Goal: Task Accomplishment & Management: Manage account settings

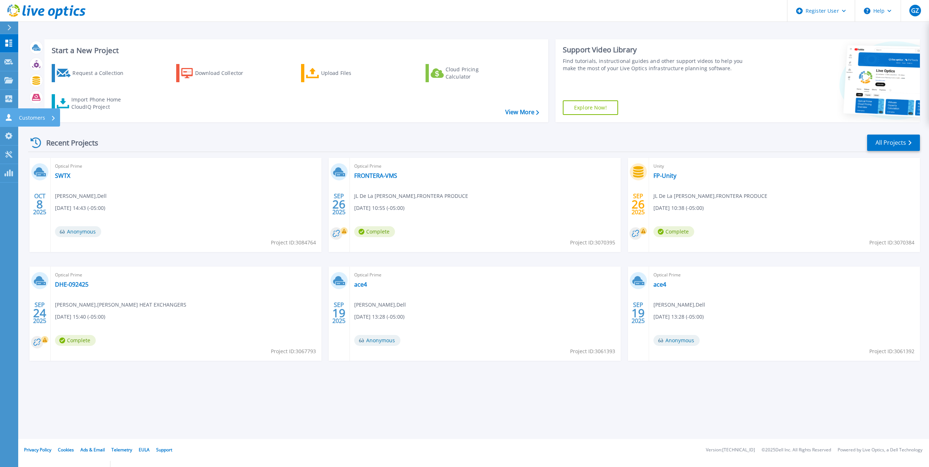
click at [11, 116] on icon at bounding box center [8, 117] width 9 height 7
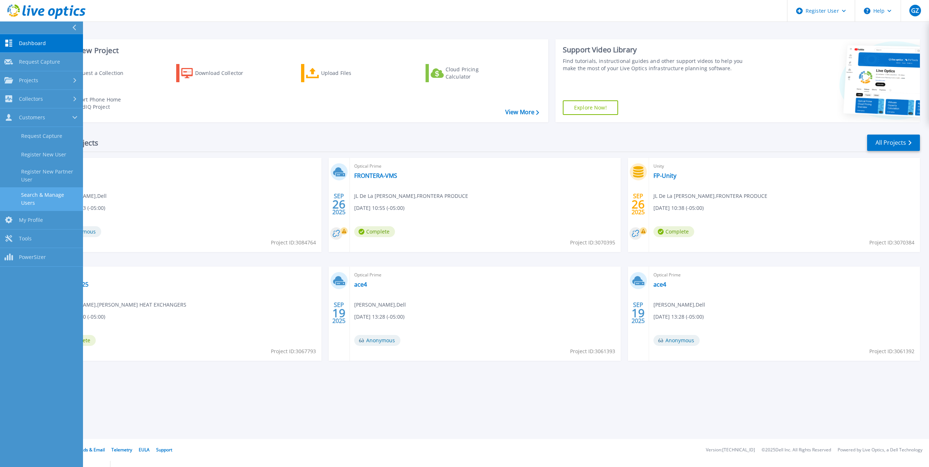
click at [64, 196] on link "Search & Manage Users" at bounding box center [41, 198] width 83 height 23
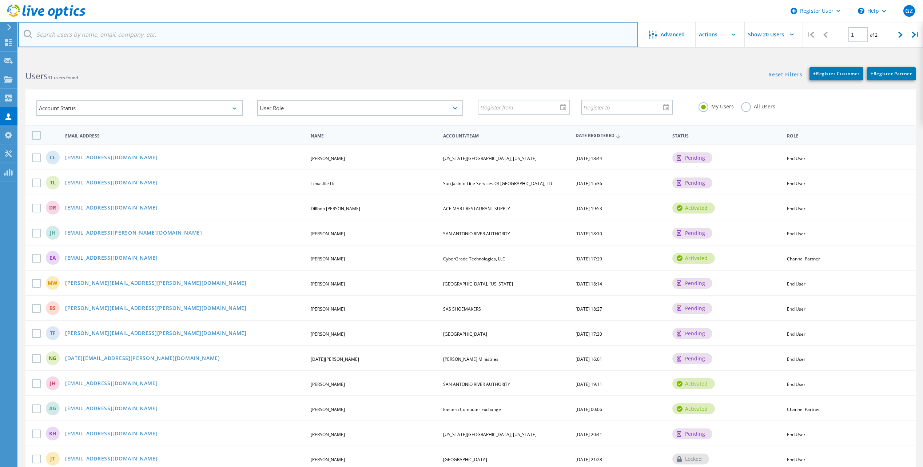
click at [154, 32] on input "text" at bounding box center [328, 34] width 620 height 25
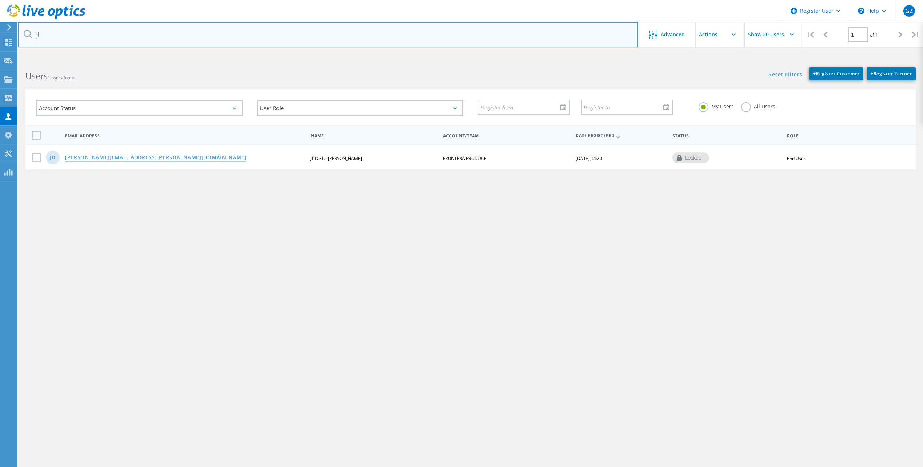
type input "jl"
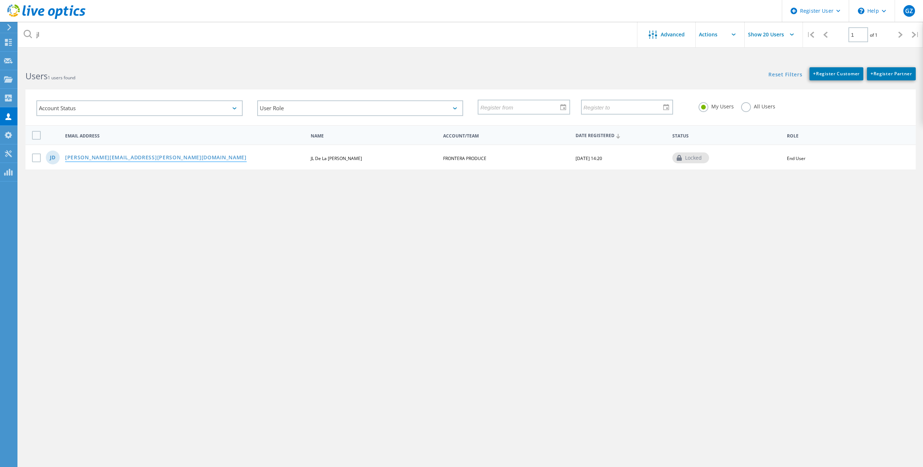
click at [99, 156] on link "[PERSON_NAME][EMAIL_ADDRESS][PERSON_NAME][DOMAIN_NAME]" at bounding box center [156, 158] width 182 height 6
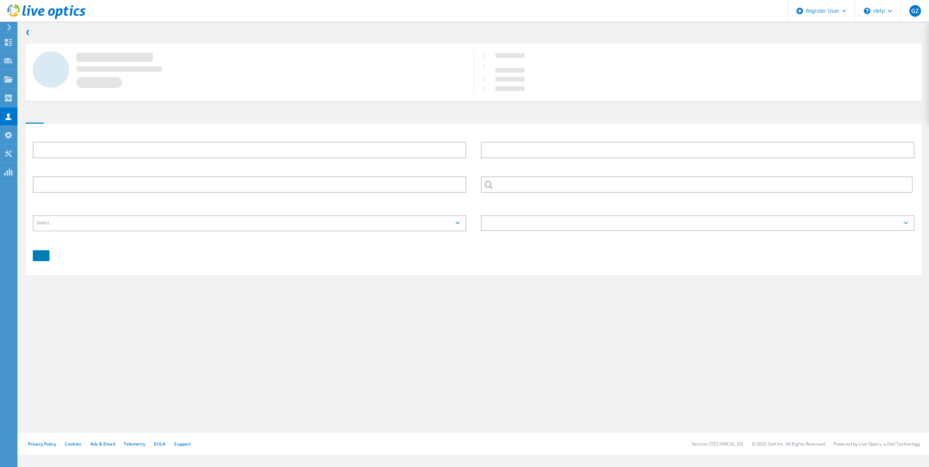
type input "JL"
type input "De La [PERSON_NAME]"
type input "[PHONE_NUMBER]"
type input "FRONTERA PRODUCE"
type input "English"
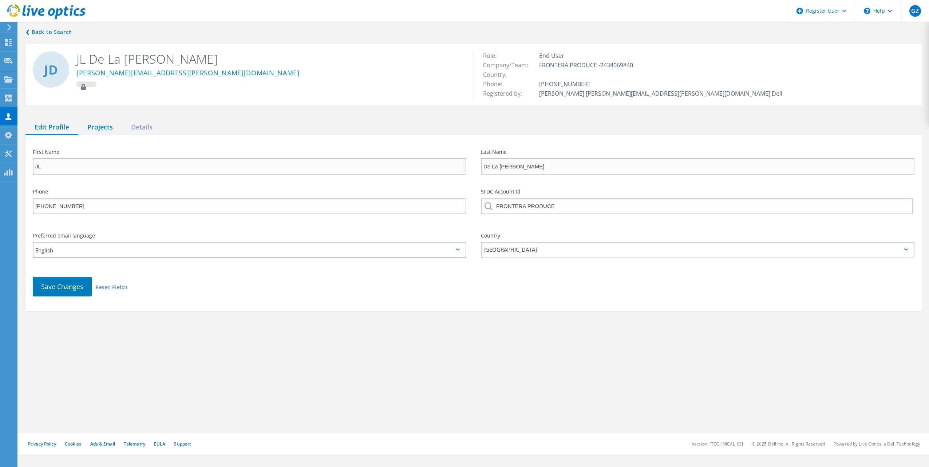
click at [89, 128] on div "Projects" at bounding box center [100, 127] width 44 height 15
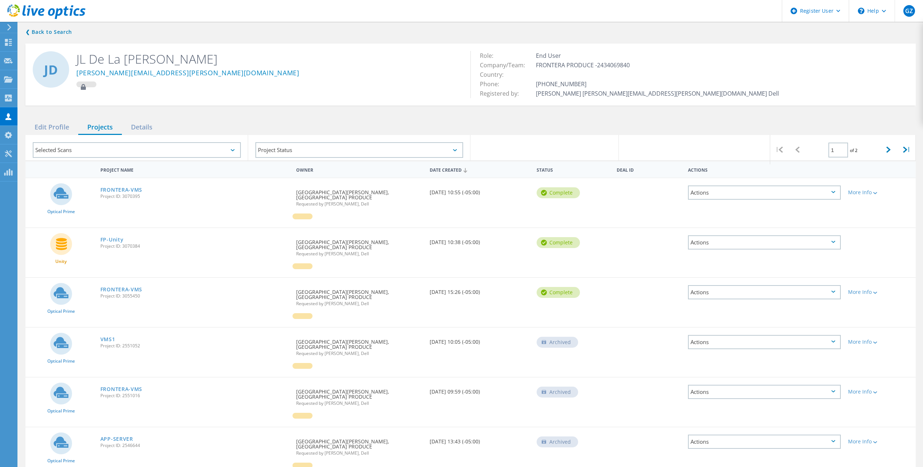
scroll to position [36, 0]
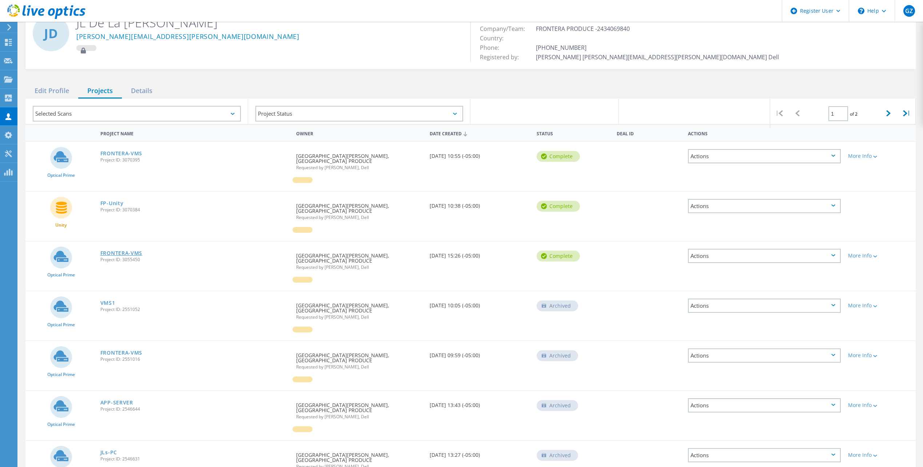
click at [128, 251] on link "FRONTERA-VMS" at bounding box center [121, 253] width 42 height 5
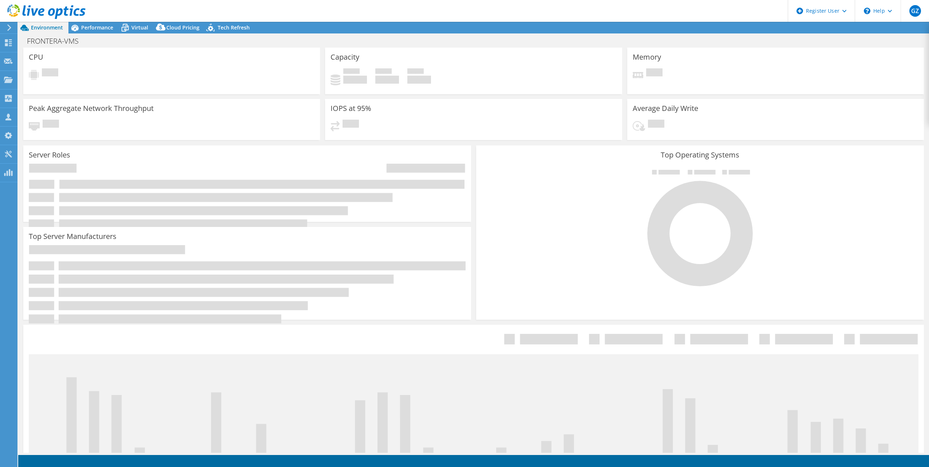
select select "USD"
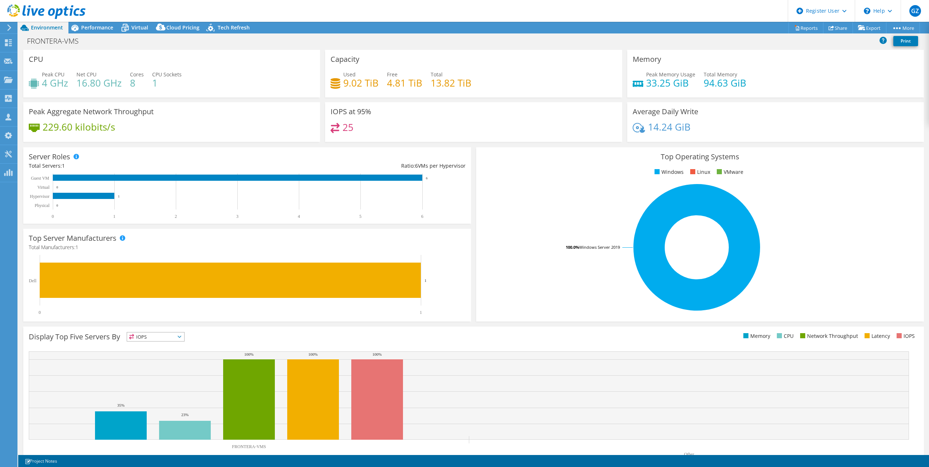
click at [225, 120] on div "Peak Aggregate Network Throughput 229.60 kilobits/s" at bounding box center [171, 122] width 297 height 40
click at [203, 126] on div "229.60 kilobits/s" at bounding box center [172, 130] width 286 height 15
drag, startPoint x: 608, startPoint y: 58, endPoint x: 598, endPoint y: 82, distance: 26.4
click at [598, 82] on div "Used 9.02 TiB Free 4.81 TiB Total 13.82 TiB" at bounding box center [473, 83] width 286 height 24
